Goal: Task Accomplishment & Management: Manage account settings

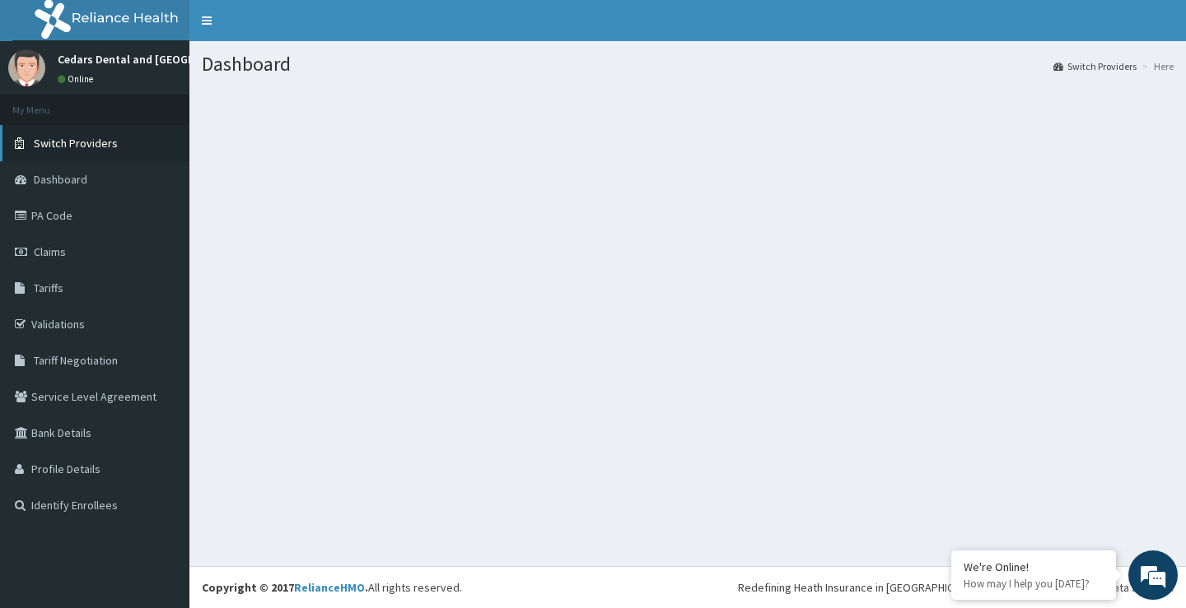
click at [73, 139] on span "Switch Providers" at bounding box center [76, 143] width 84 height 15
click at [447, 184] on section at bounding box center [687, 178] width 996 height 206
click at [84, 143] on span "Switch Providers" at bounding box center [76, 143] width 84 height 15
click at [90, 142] on span "Switch Providers" at bounding box center [76, 143] width 84 height 15
